Goal: Transaction & Acquisition: Book appointment/travel/reservation

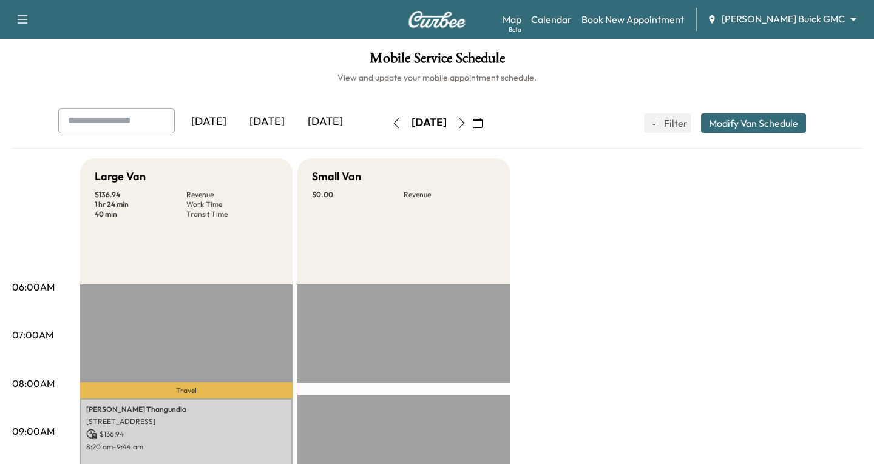
click at [844, 21] on body "Support Log Out Map Beta Calendar Book New Appointment [PERSON_NAME] Buick GMC …" at bounding box center [437, 232] width 874 height 464
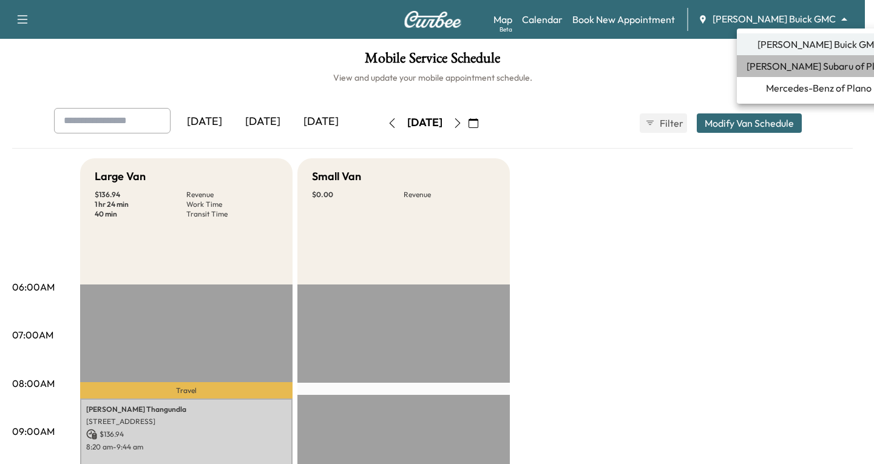
click at [811, 67] on span "[PERSON_NAME] Subaru of Plano" at bounding box center [818, 66] width 144 height 15
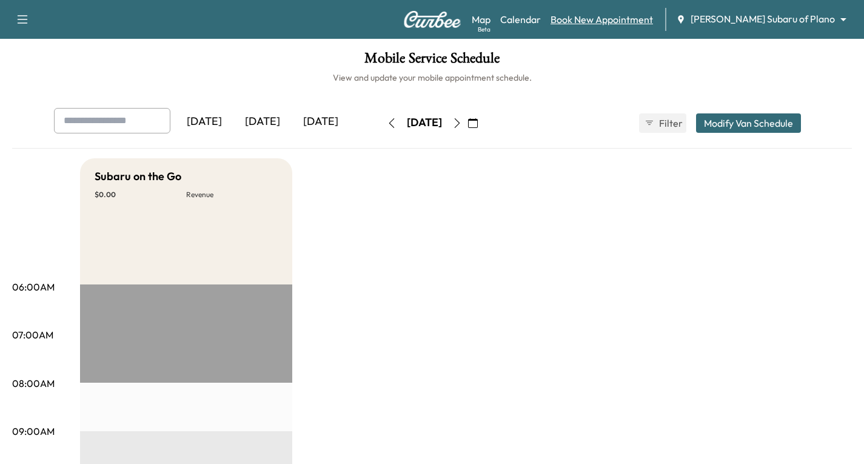
click at [630, 24] on link "Book New Appointment" at bounding box center [602, 19] width 103 height 15
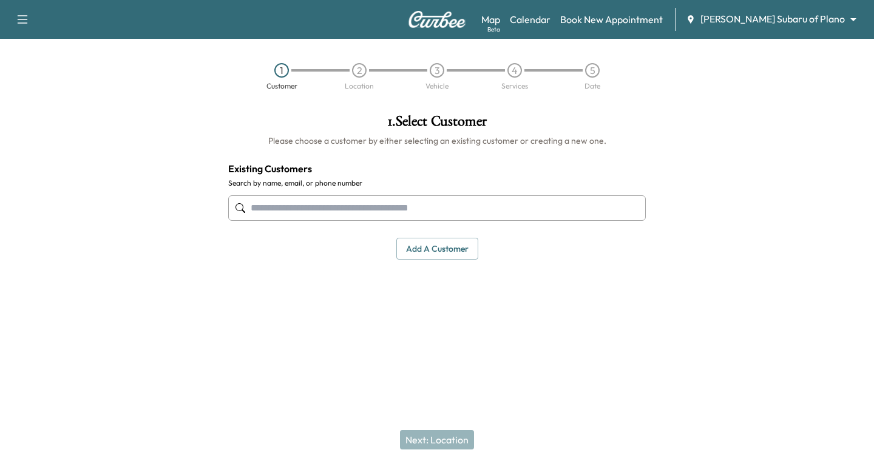
click at [278, 203] on input "text" at bounding box center [436, 207] width 417 height 25
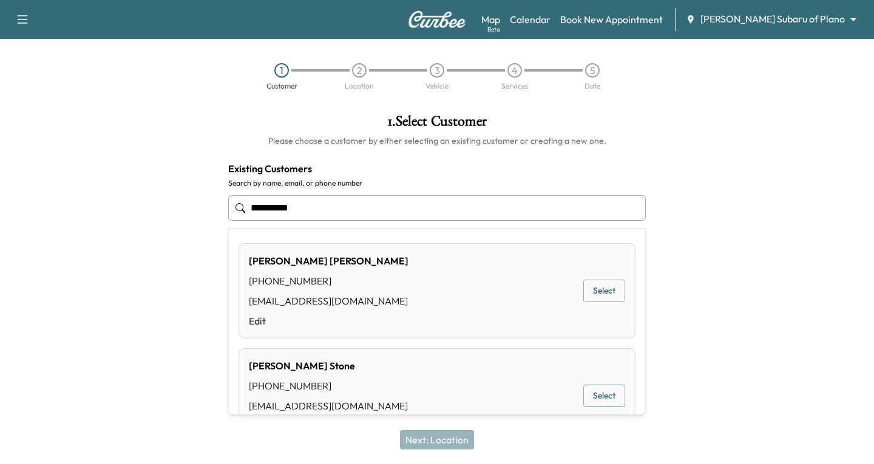
click at [583, 284] on button "Select" at bounding box center [604, 291] width 42 height 22
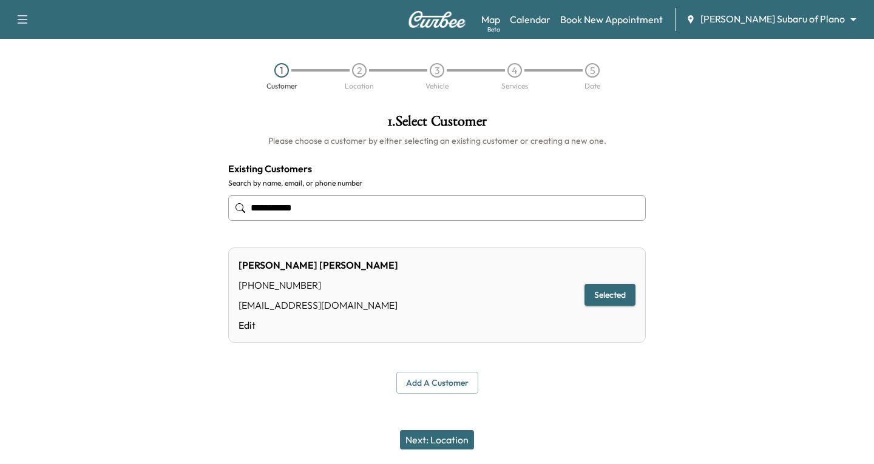
type input "**********"
click at [441, 442] on button "Next: Location" at bounding box center [437, 439] width 74 height 19
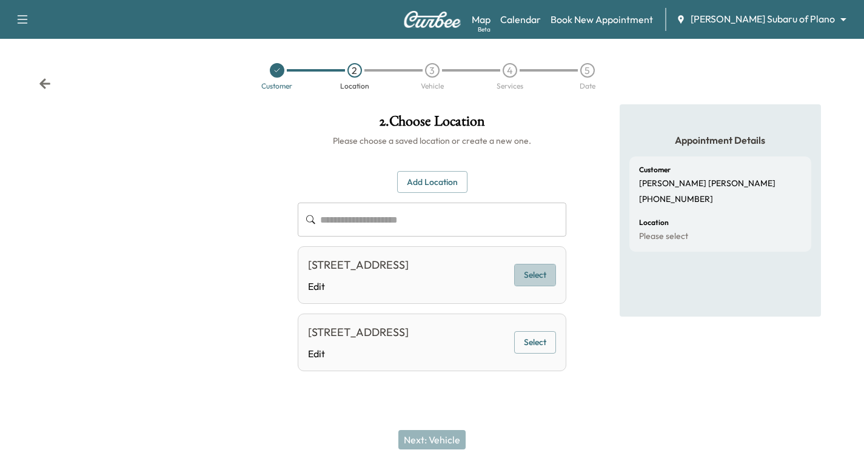
click at [538, 286] on button "Select" at bounding box center [535, 275] width 42 height 22
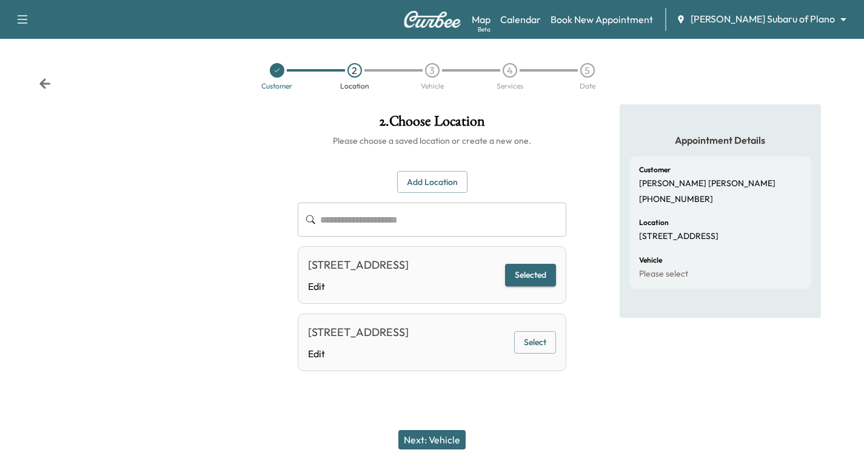
click at [411, 438] on button "Next: Vehicle" at bounding box center [432, 439] width 67 height 19
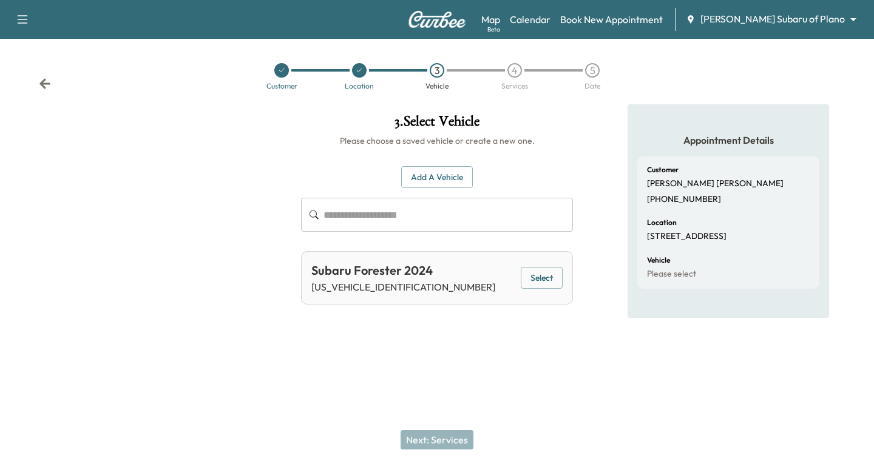
click at [542, 272] on button "Select" at bounding box center [541, 278] width 42 height 22
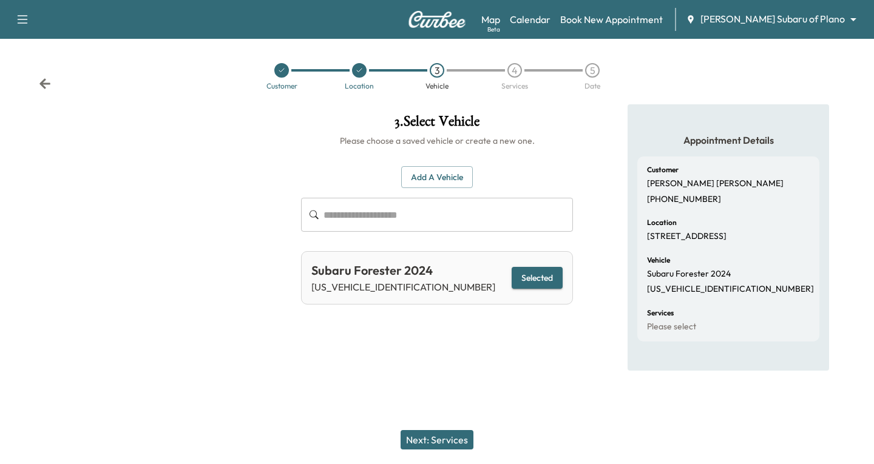
click at [450, 432] on button "Next: Services" at bounding box center [436, 439] width 73 height 19
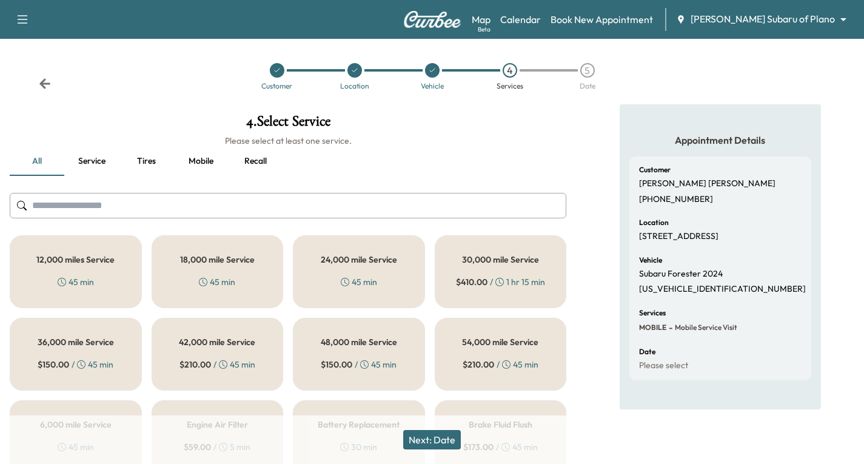
click at [77, 276] on div "45 min" at bounding box center [76, 282] width 36 height 12
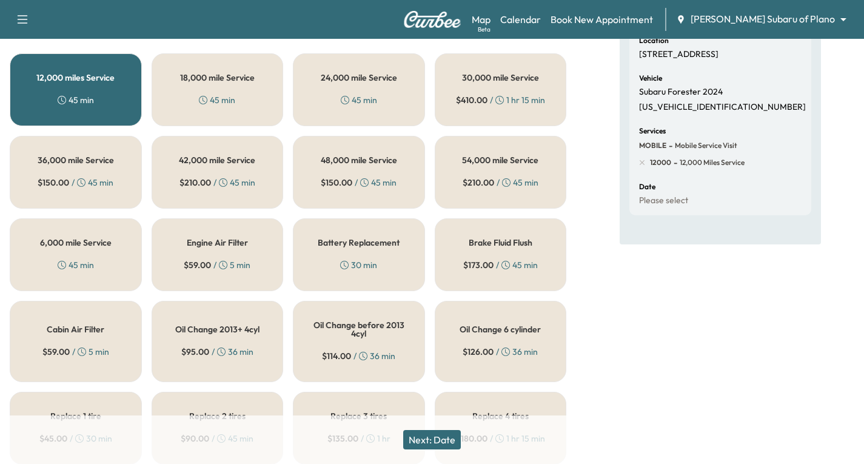
click at [439, 434] on button "Next: Date" at bounding box center [432, 439] width 58 height 19
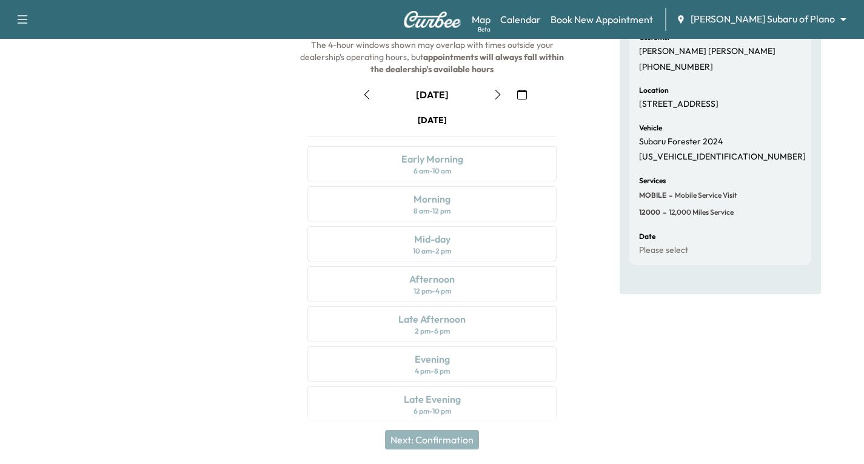
scroll to position [143, 0]
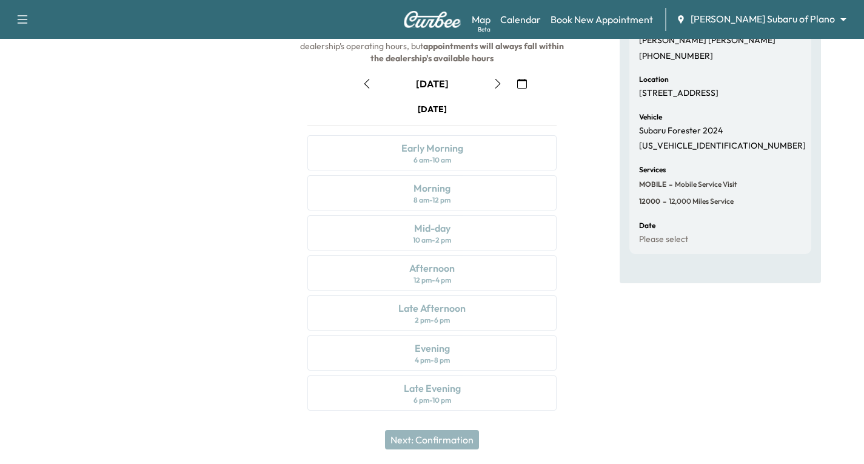
click at [499, 84] on icon "button" at bounding box center [498, 84] width 10 height 10
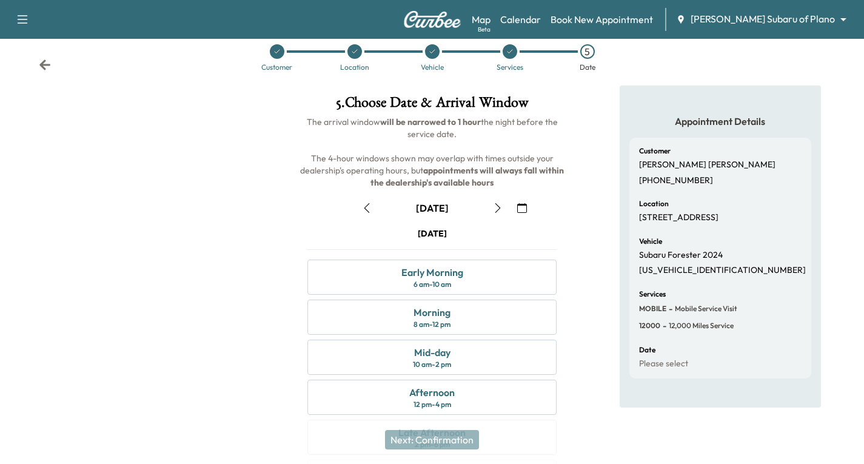
scroll to position [0, 0]
